Goal: Information Seeking & Learning: Learn about a topic

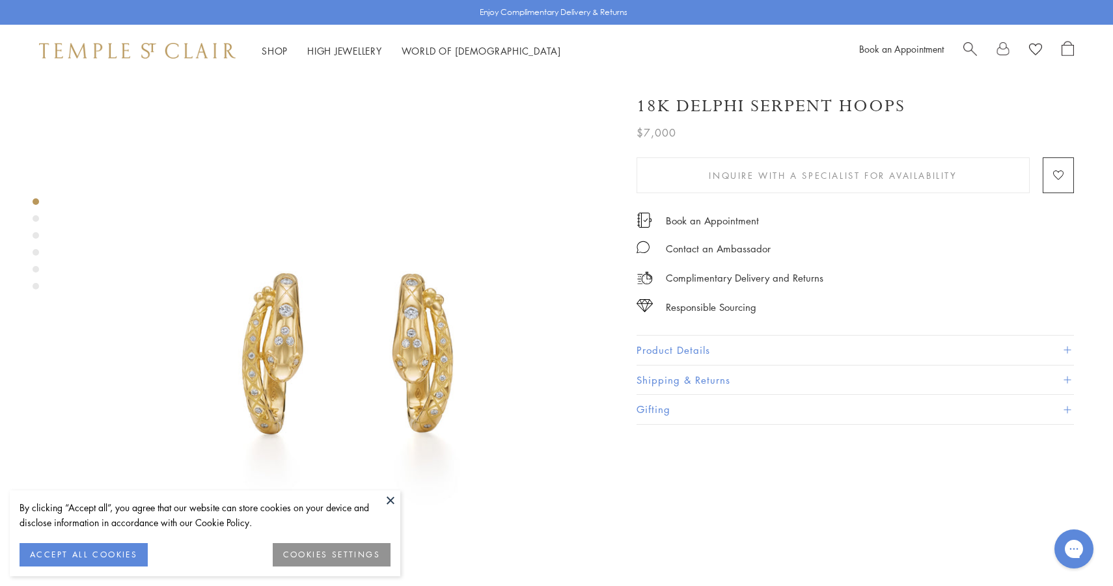
click at [974, 46] on span "Search" at bounding box center [970, 48] width 14 height 14
paste input "**********"
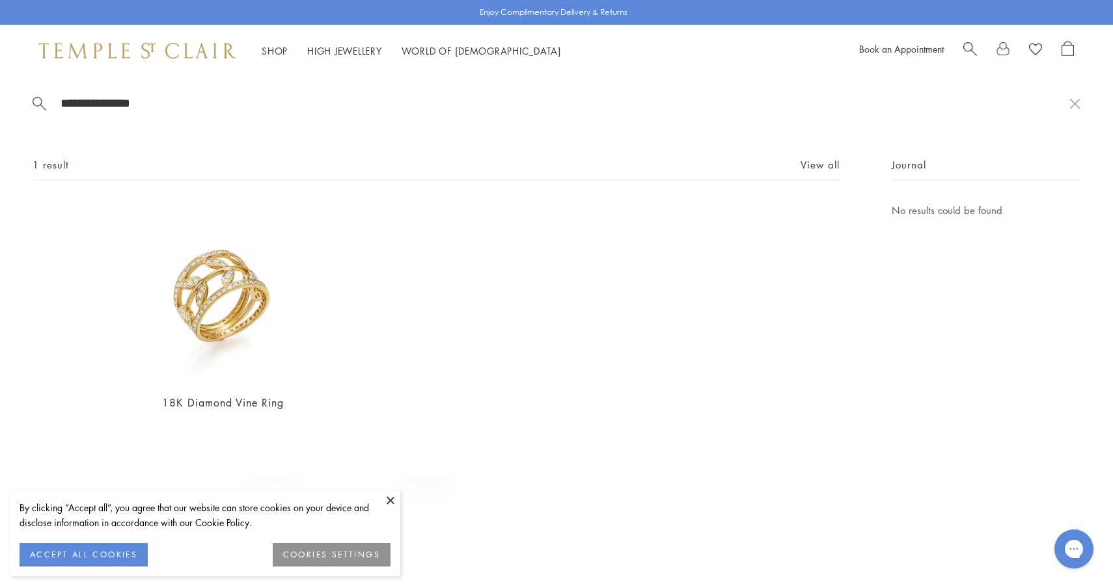
type input "**********"
click at [204, 328] on img at bounding box center [223, 292] width 180 height 180
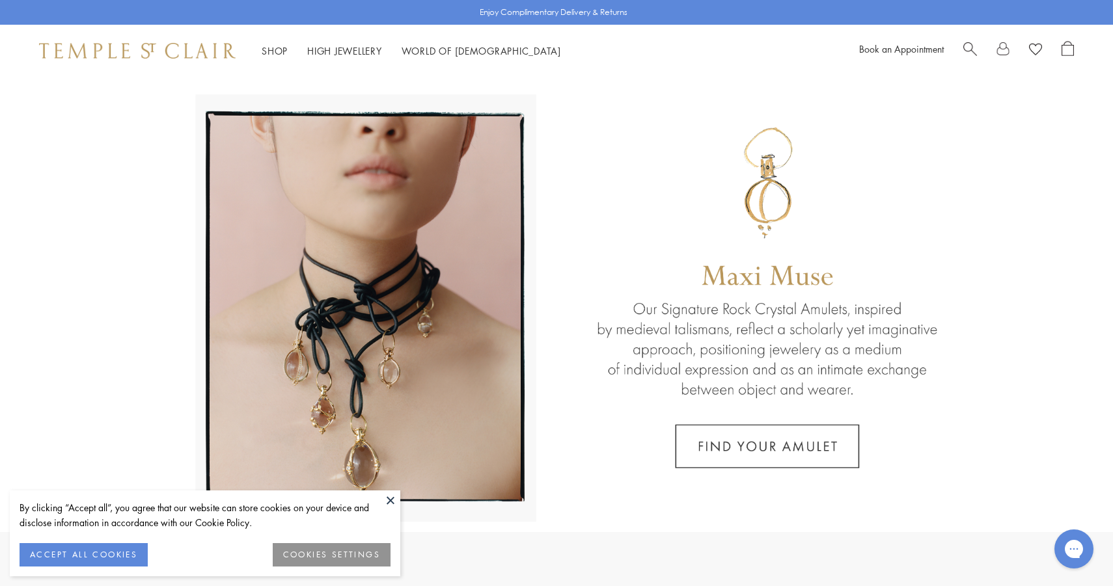
click at [972, 46] on span "Search" at bounding box center [970, 48] width 14 height 14
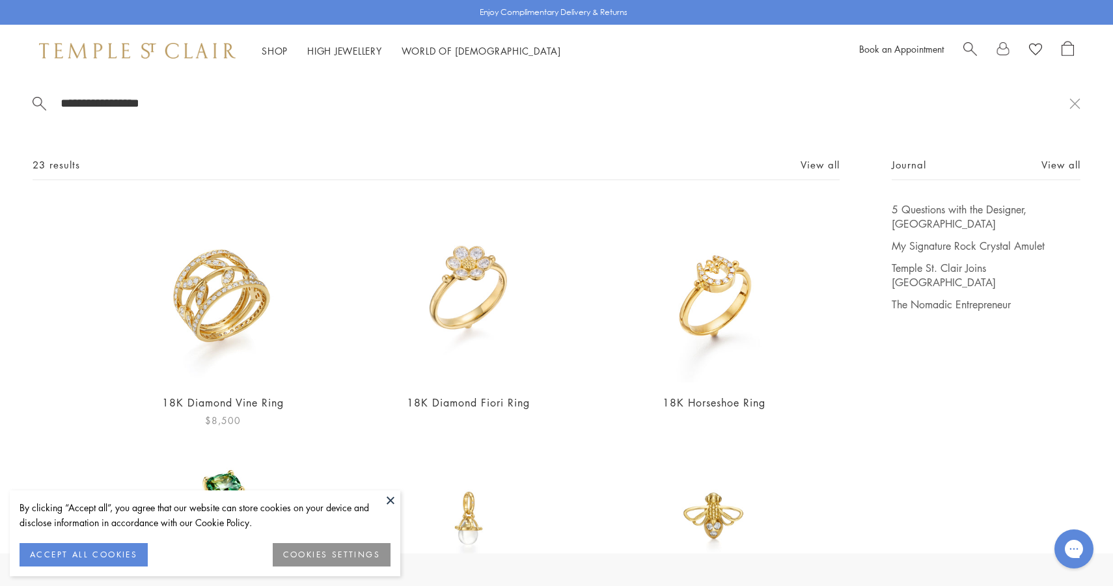
type input "**********"
click at [233, 342] on img at bounding box center [223, 292] width 180 height 180
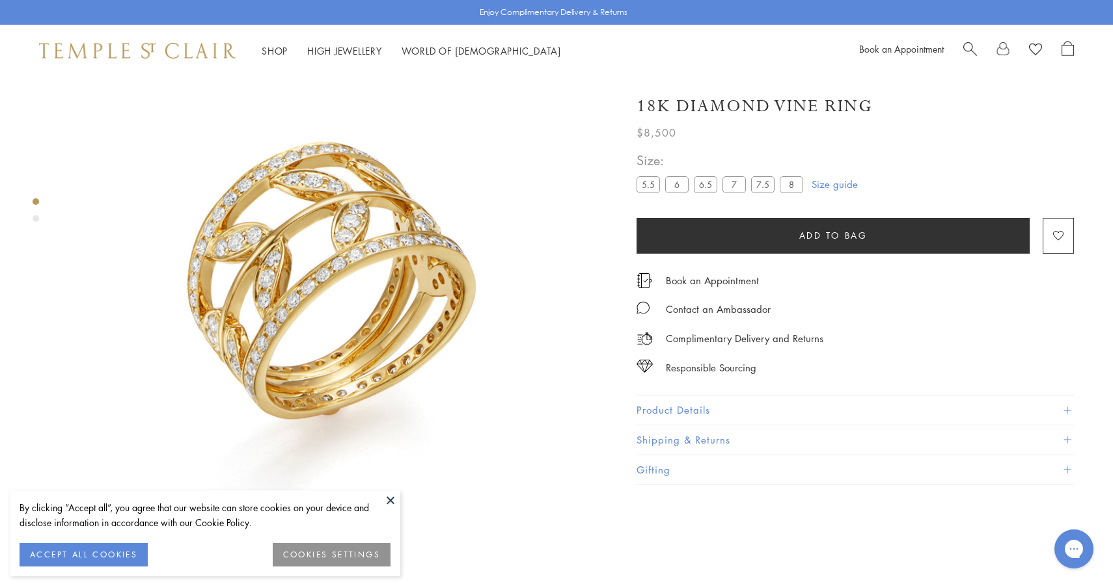
click at [731, 415] on button "Product Details" at bounding box center [854, 410] width 437 height 29
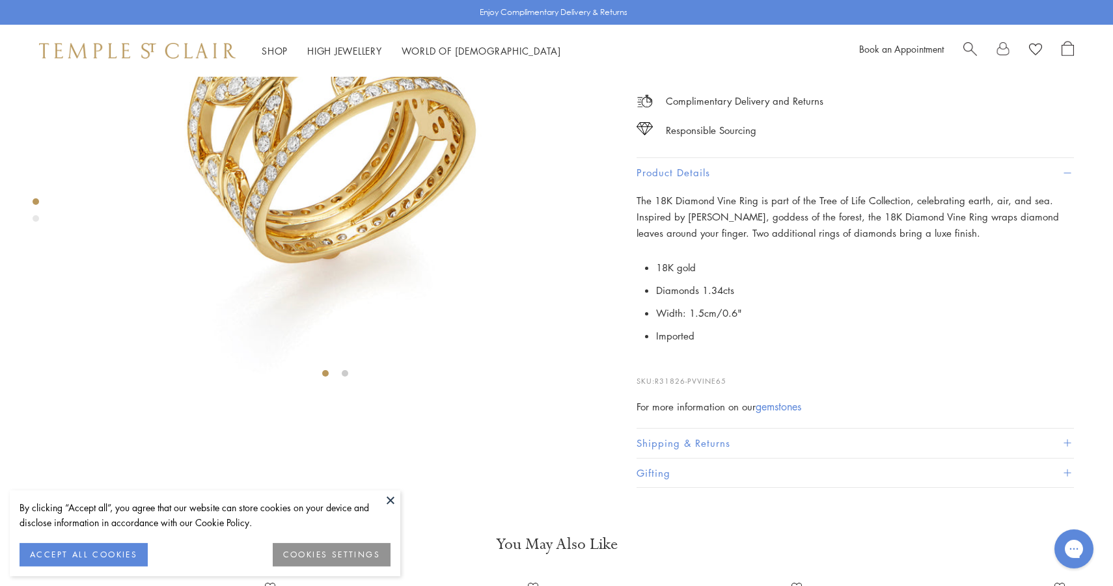
scroll to position [234, 0]
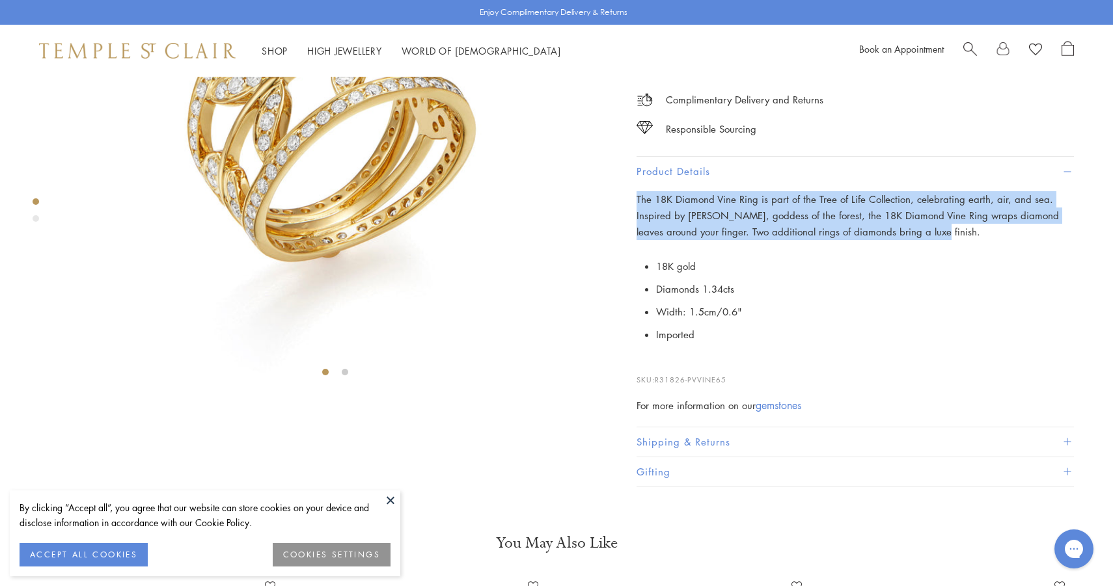
drag, startPoint x: 921, startPoint y: 329, endPoint x: 634, endPoint y: 299, distance: 288.6
click at [636, 299] on div "Product Details The 18K Diamond Vine Ring is part of the Tree of Life Collectio…" at bounding box center [854, 292] width 437 height 270
copy span "The 18K Diamond Vine Ring is part of the Tree of Life Collection, celebrating e…"
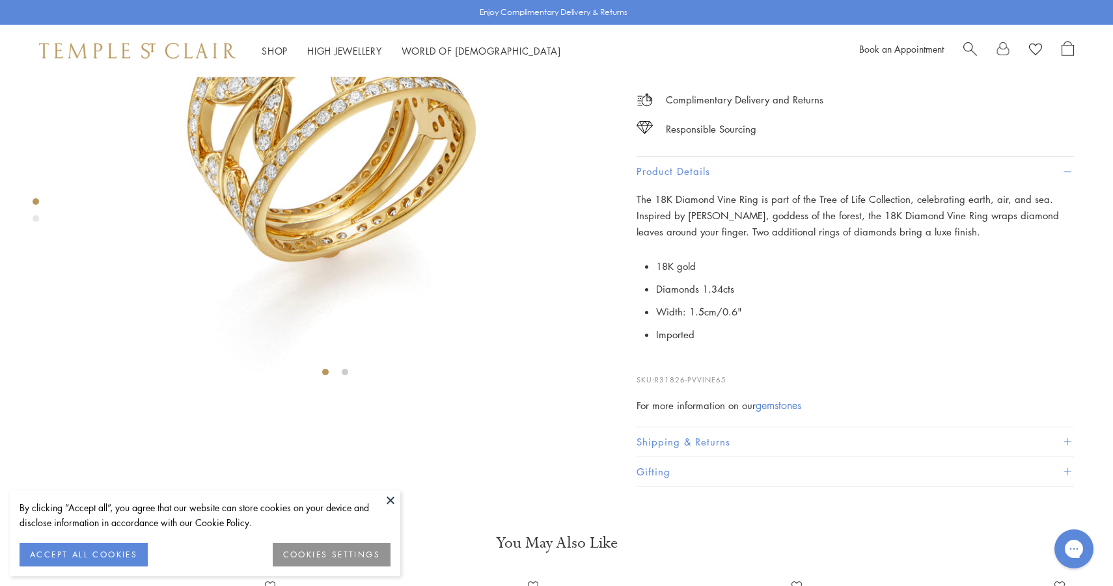
click at [708, 346] on li "Imported" at bounding box center [865, 334] width 418 height 23
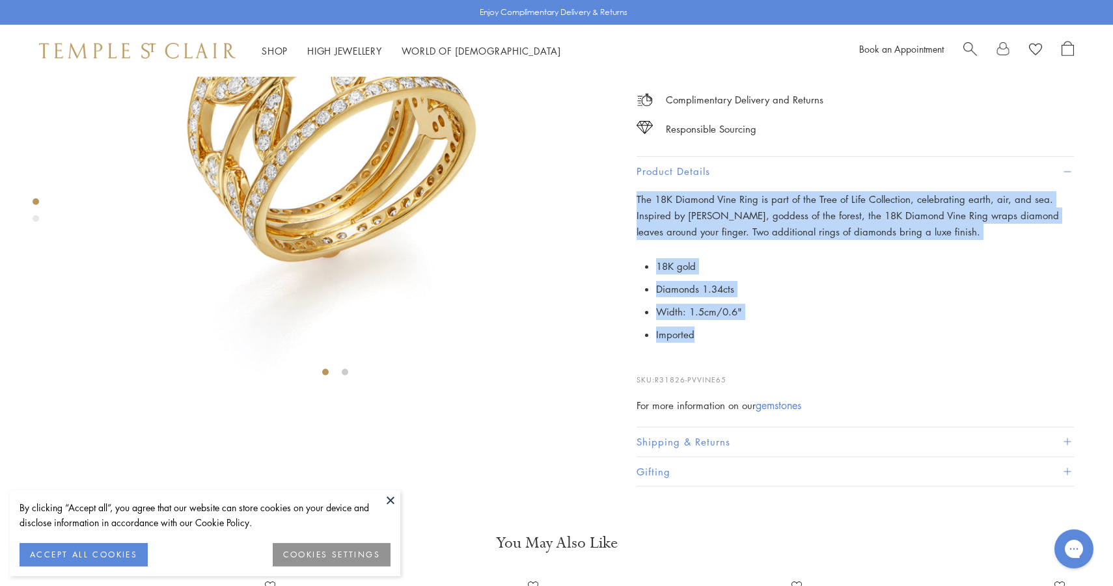
drag, startPoint x: 697, startPoint y: 430, endPoint x: 636, endPoint y: 297, distance: 145.6
click at [636, 297] on div "Product Details The 18K Diamond Vine Ring is part of the Tree of Life Collectio…" at bounding box center [854, 292] width 437 height 270
copy div "The 18K Diamond Vine Ring is part of the Tree of Life Collection, celebrating e…"
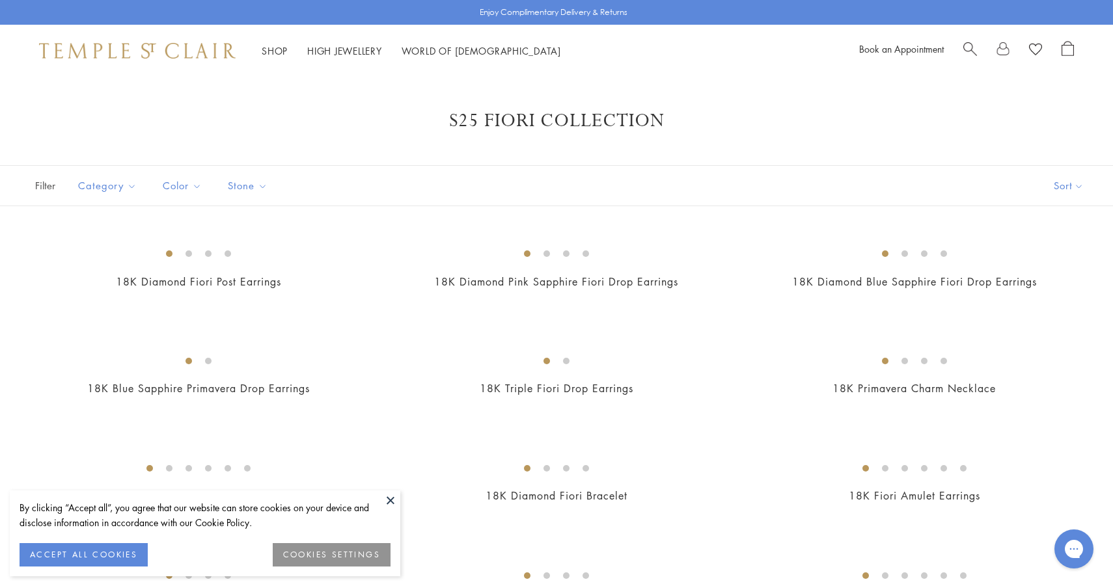
click at [273, 49] on link "Shop Shop" at bounding box center [275, 50] width 26 height 13
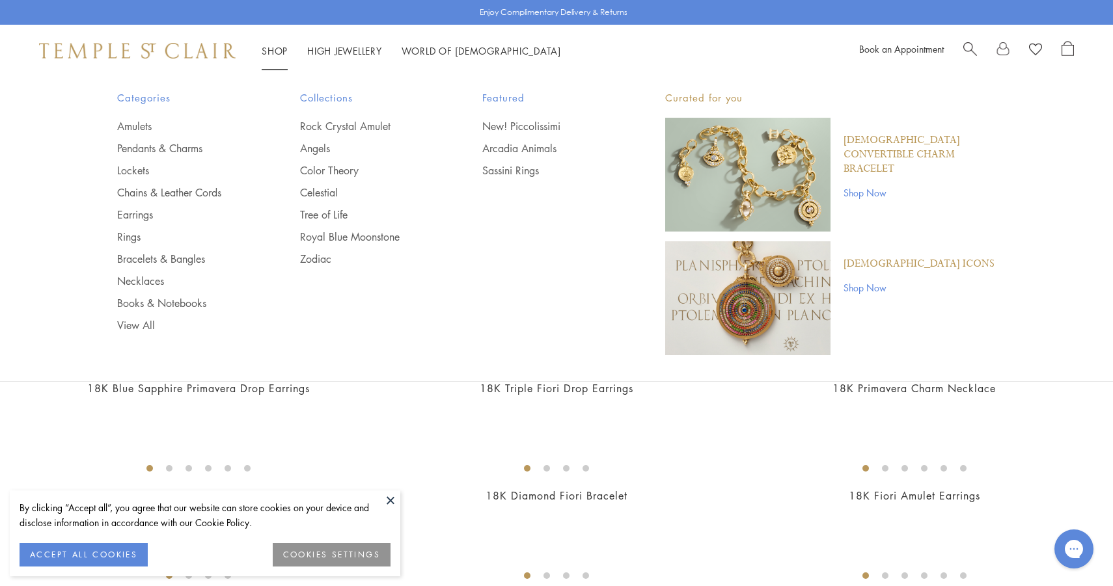
click at [274, 48] on link "Shop Shop" at bounding box center [275, 50] width 26 height 13
click at [144, 57] on img at bounding box center [137, 51] width 197 height 16
